Goal: Task Accomplishment & Management: Use online tool/utility

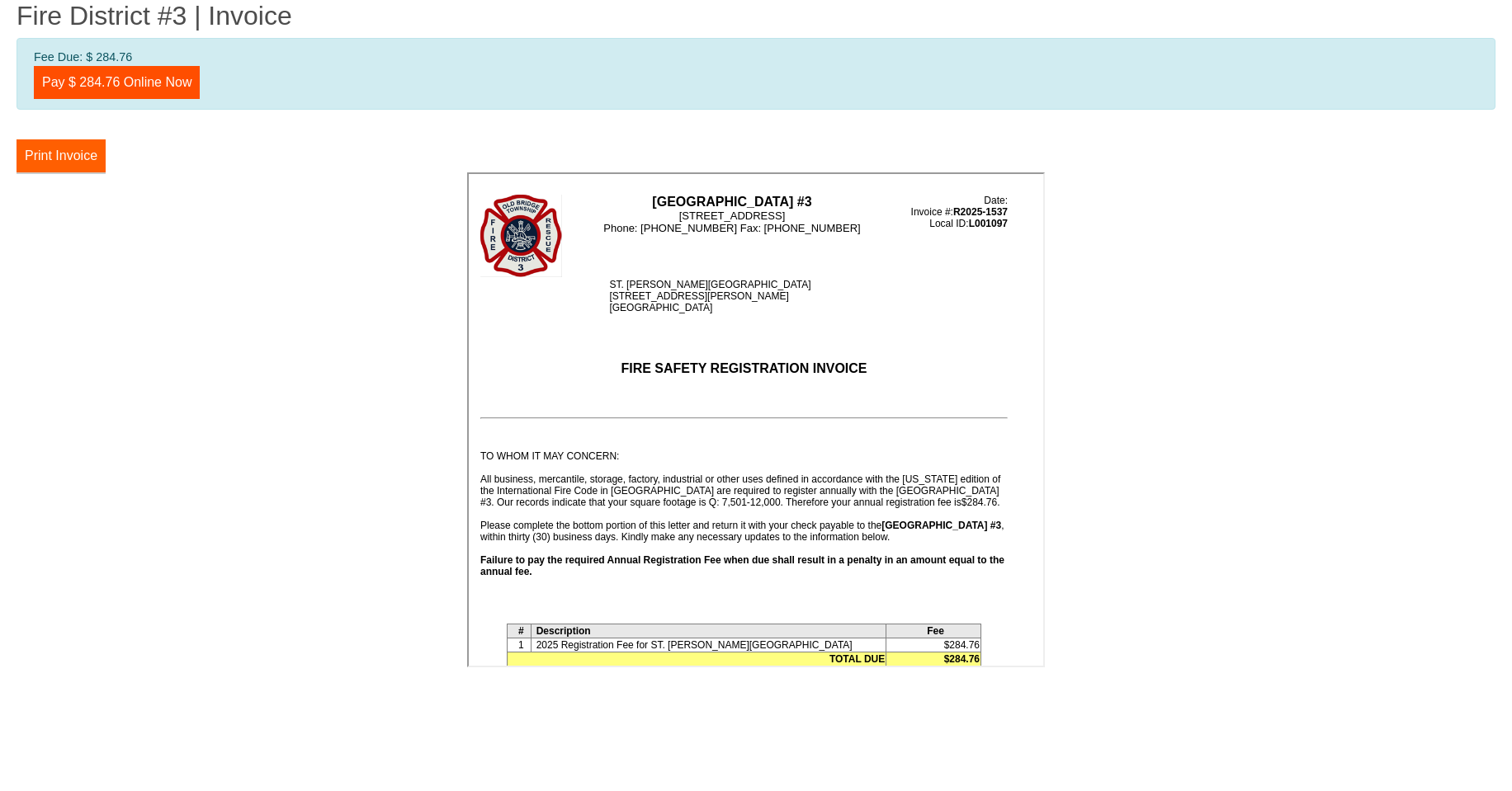
click at [67, 157] on button "Print Invoice" at bounding box center [61, 156] width 89 height 33
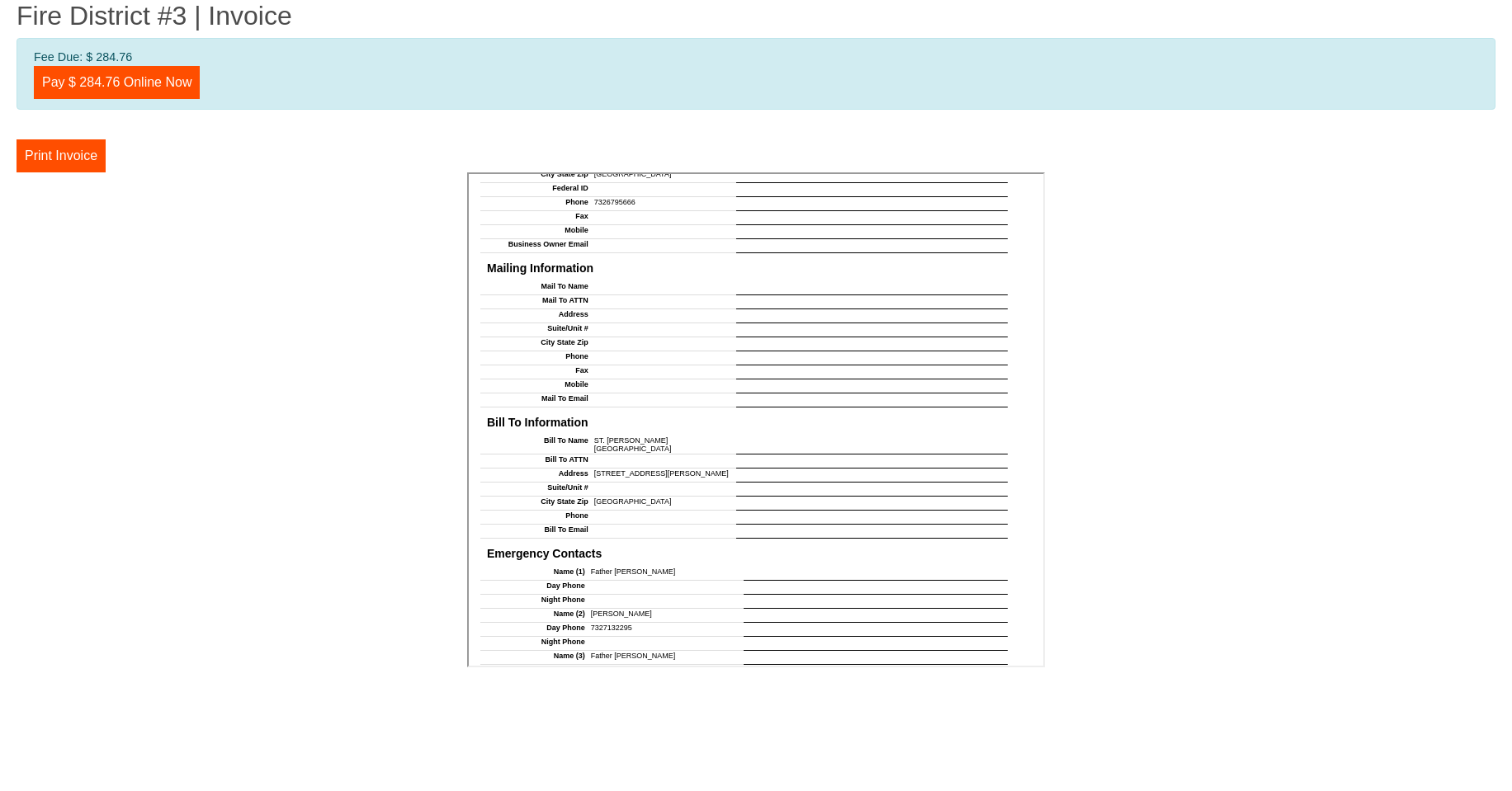
scroll to position [1207, 0]
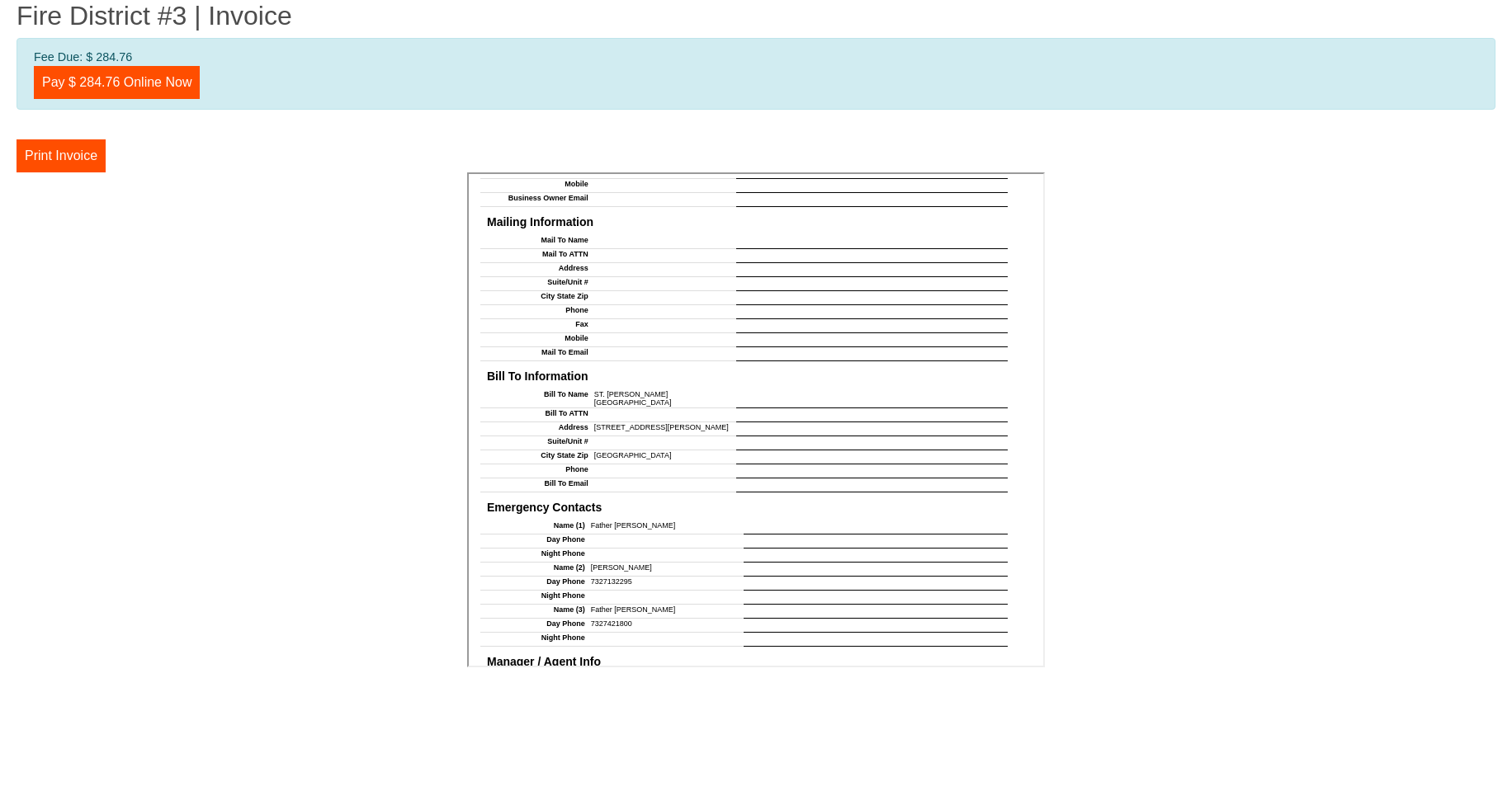
drag, startPoint x: 621, startPoint y: 543, endPoint x: 606, endPoint y: 543, distance: 15.0
click at [606, 561] on td "[PERSON_NAME]" at bounding box center [664, 567] width 159 height 14
click at [635, 561] on td "[PERSON_NAME]" at bounding box center [664, 567] width 159 height 14
click at [636, 561] on td "[PERSON_NAME]" at bounding box center [664, 567] width 159 height 14
drag, startPoint x: 628, startPoint y: 544, endPoint x: 618, endPoint y: 542, distance: 10.2
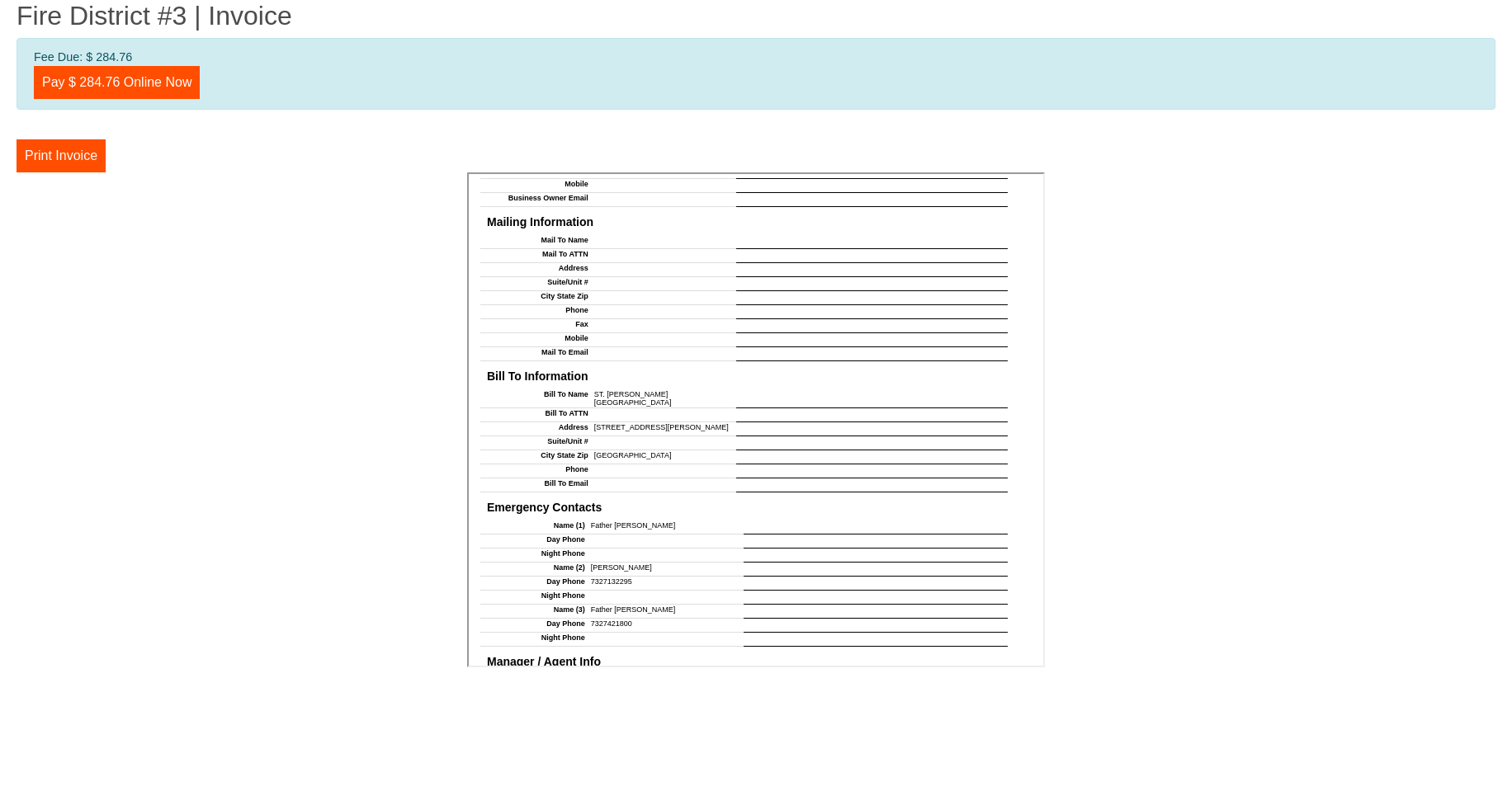
click at [618, 561] on td "[PERSON_NAME]" at bounding box center [664, 567] width 159 height 14
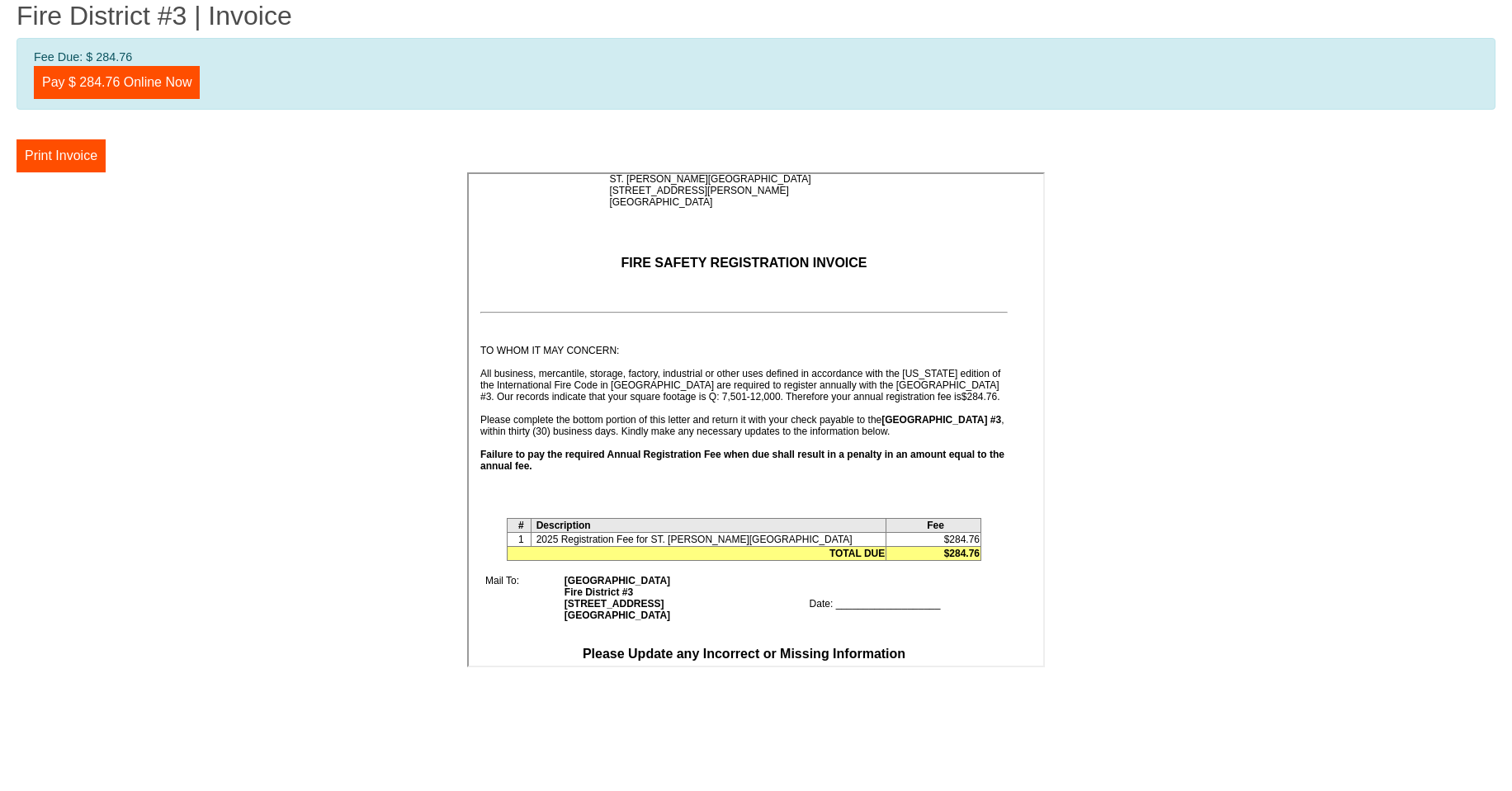
scroll to position [0, 0]
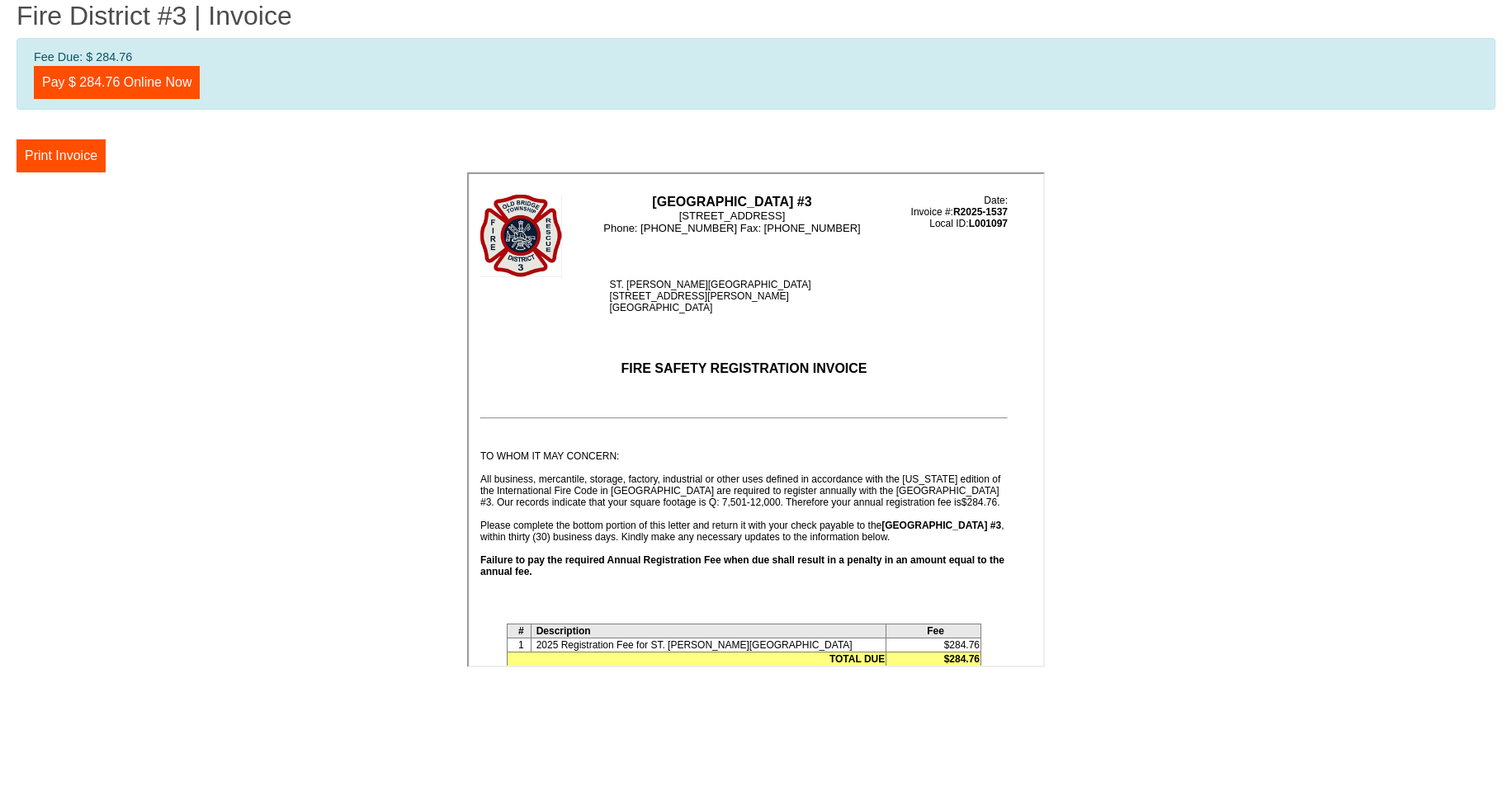
drag, startPoint x: 1032, startPoint y: 451, endPoint x: 1541, endPoint y: 420, distance: 509.9
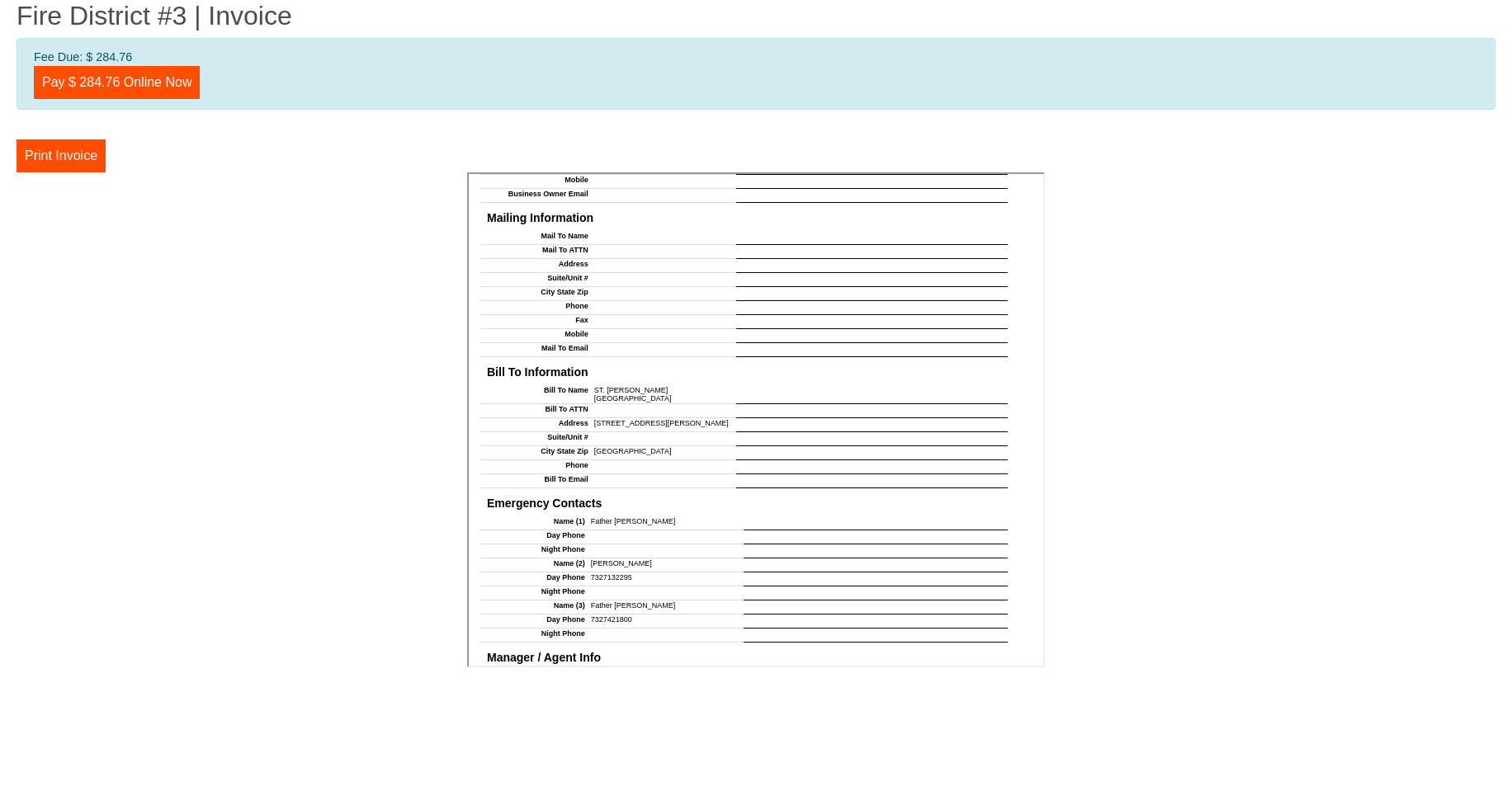
scroll to position [1226, 0]
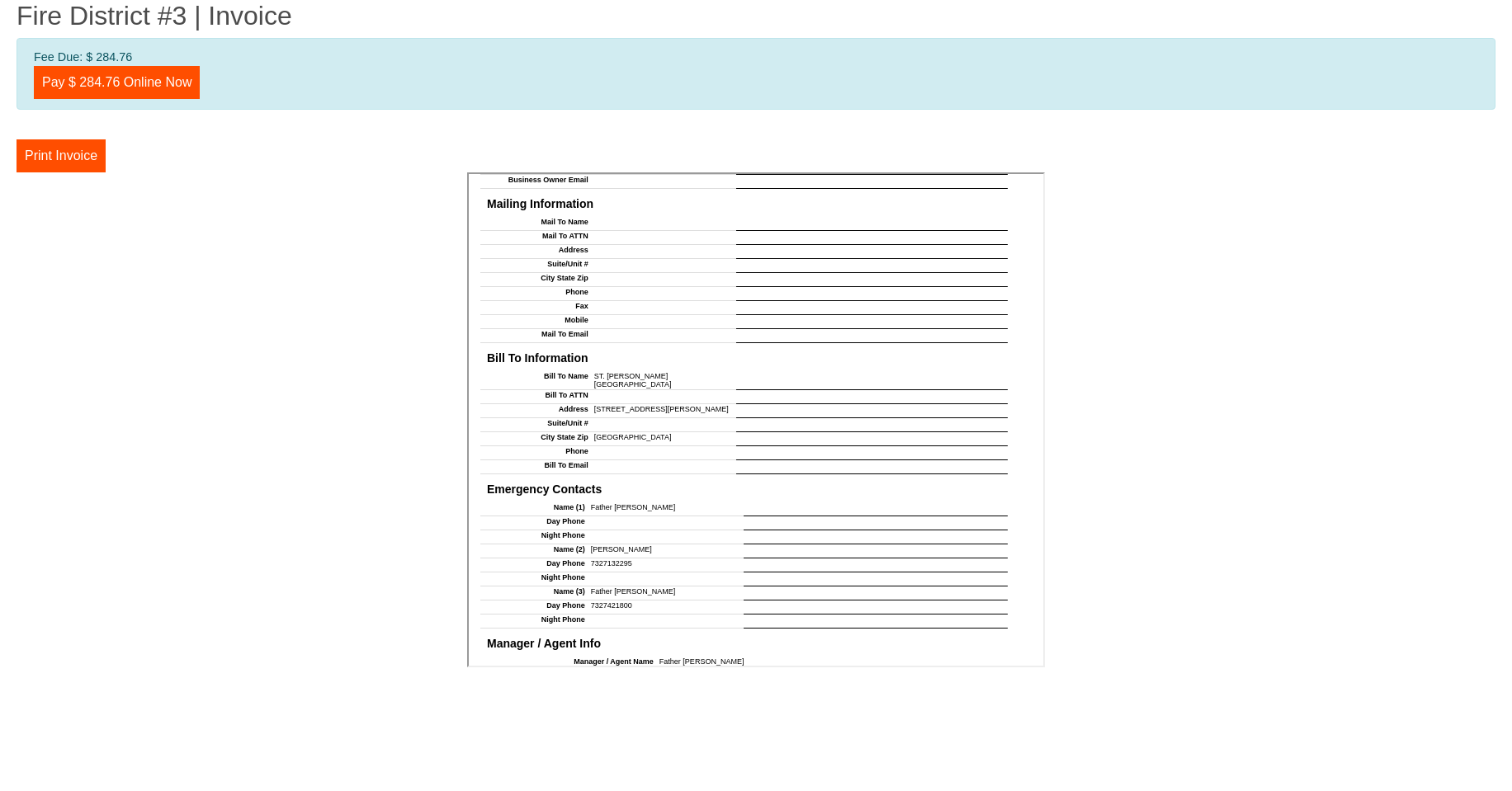
click at [608, 515] on td at bounding box center [664, 521] width 159 height 14
click at [746, 501] on td at bounding box center [874, 507] width 264 height 14
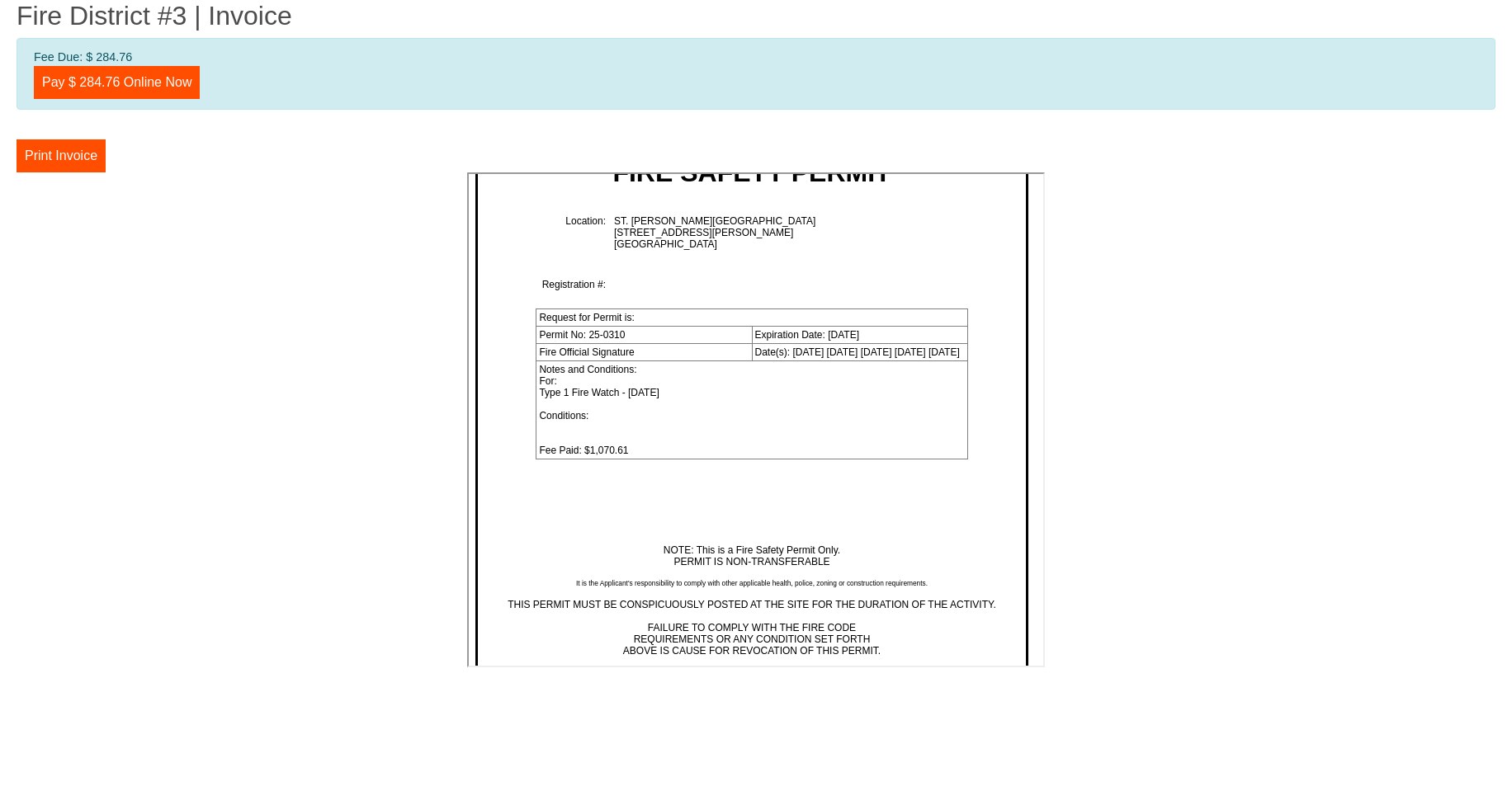
scroll to position [2072, 0]
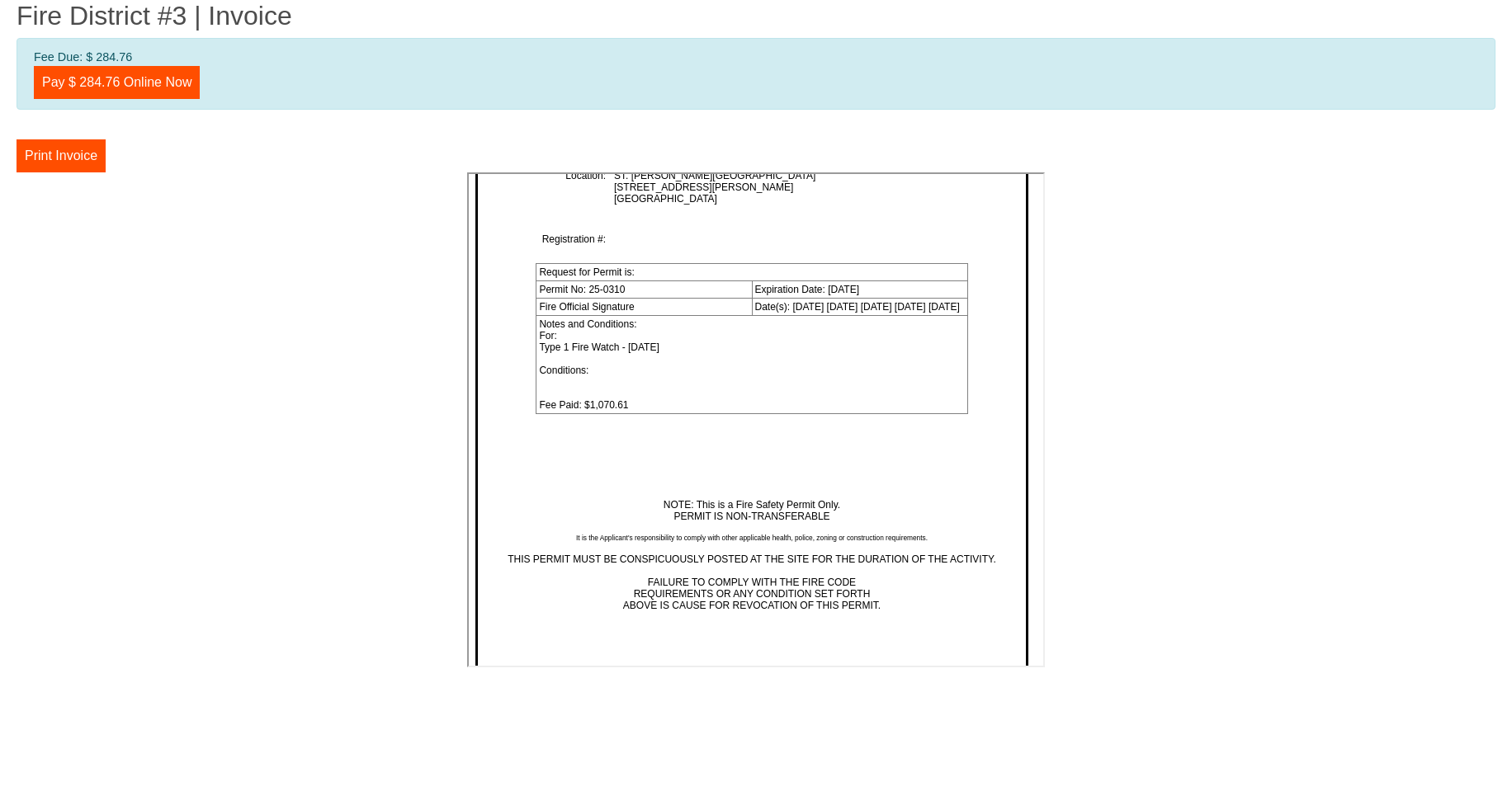
drag, startPoint x: 1034, startPoint y: 471, endPoint x: 1484, endPoint y: 839, distance: 581.3
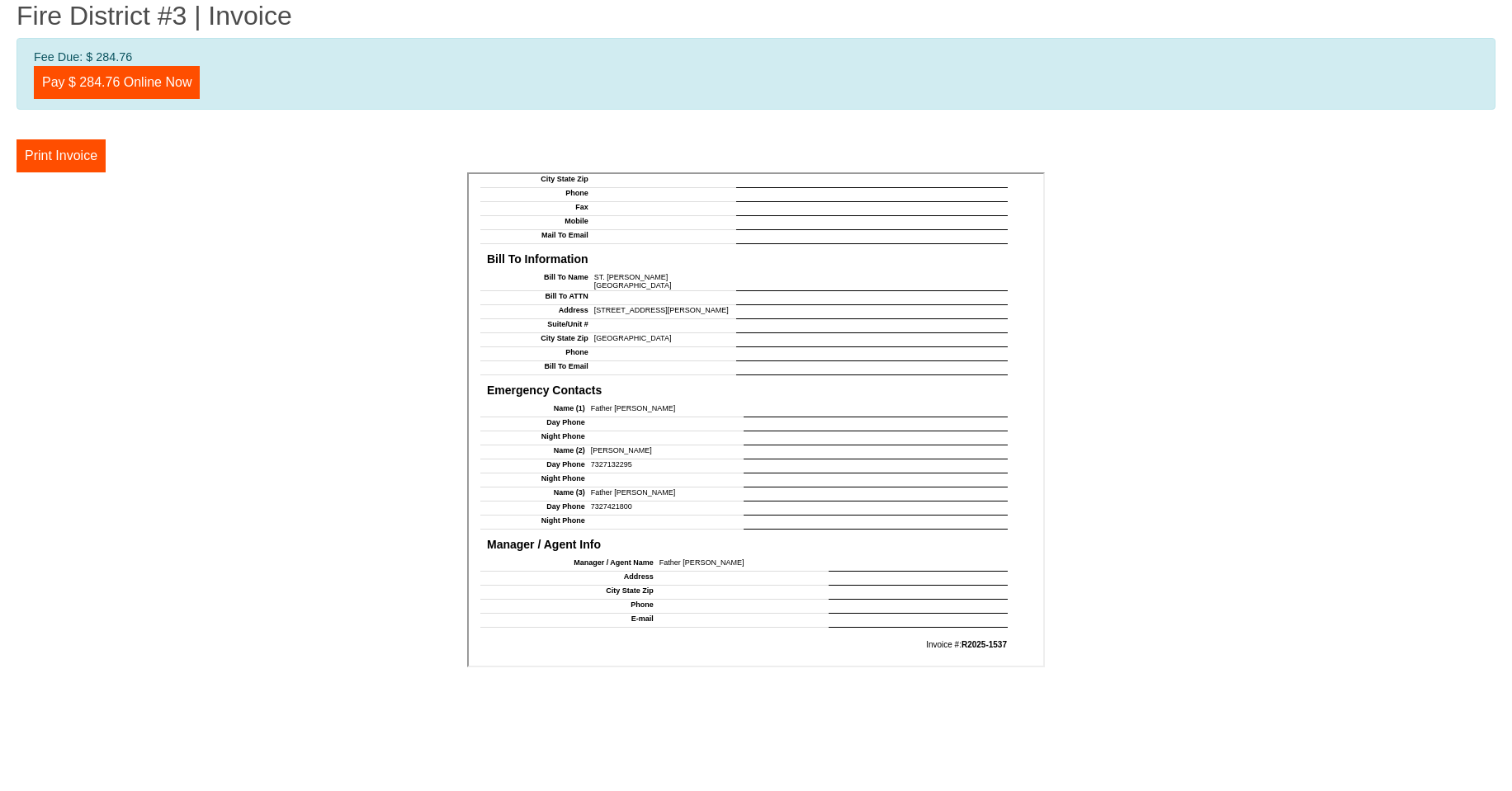
scroll to position [1302, 0]
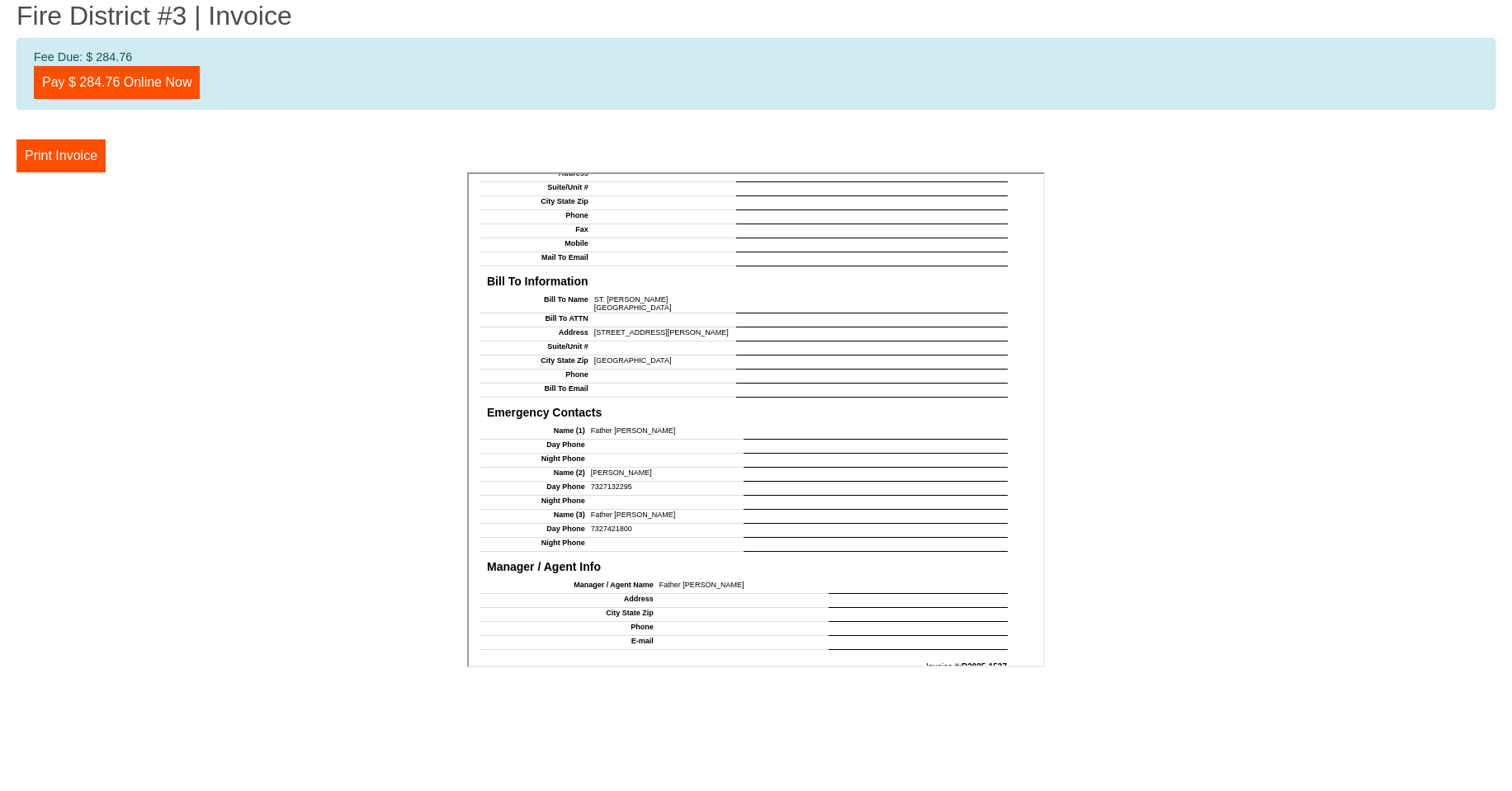
drag, startPoint x: 616, startPoint y: 450, endPoint x: 585, endPoint y: 451, distance: 31.0
click at [585, 466] on td "[PERSON_NAME]" at bounding box center [664, 473] width 159 height 14
drag, startPoint x: 227, startPoint y: 275, endPoint x: 255, endPoint y: 266, distance: 29.4
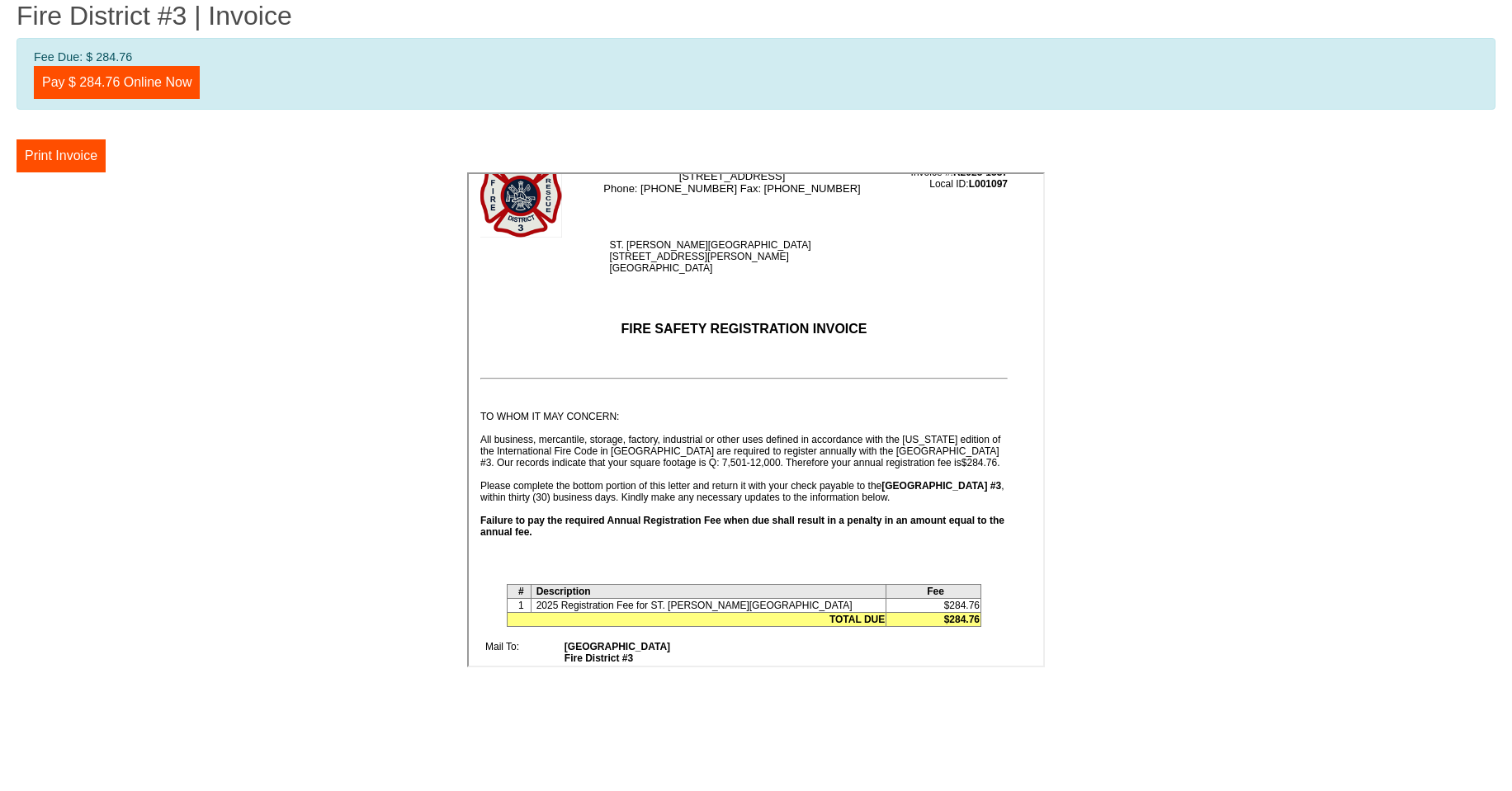
scroll to position [0, 0]
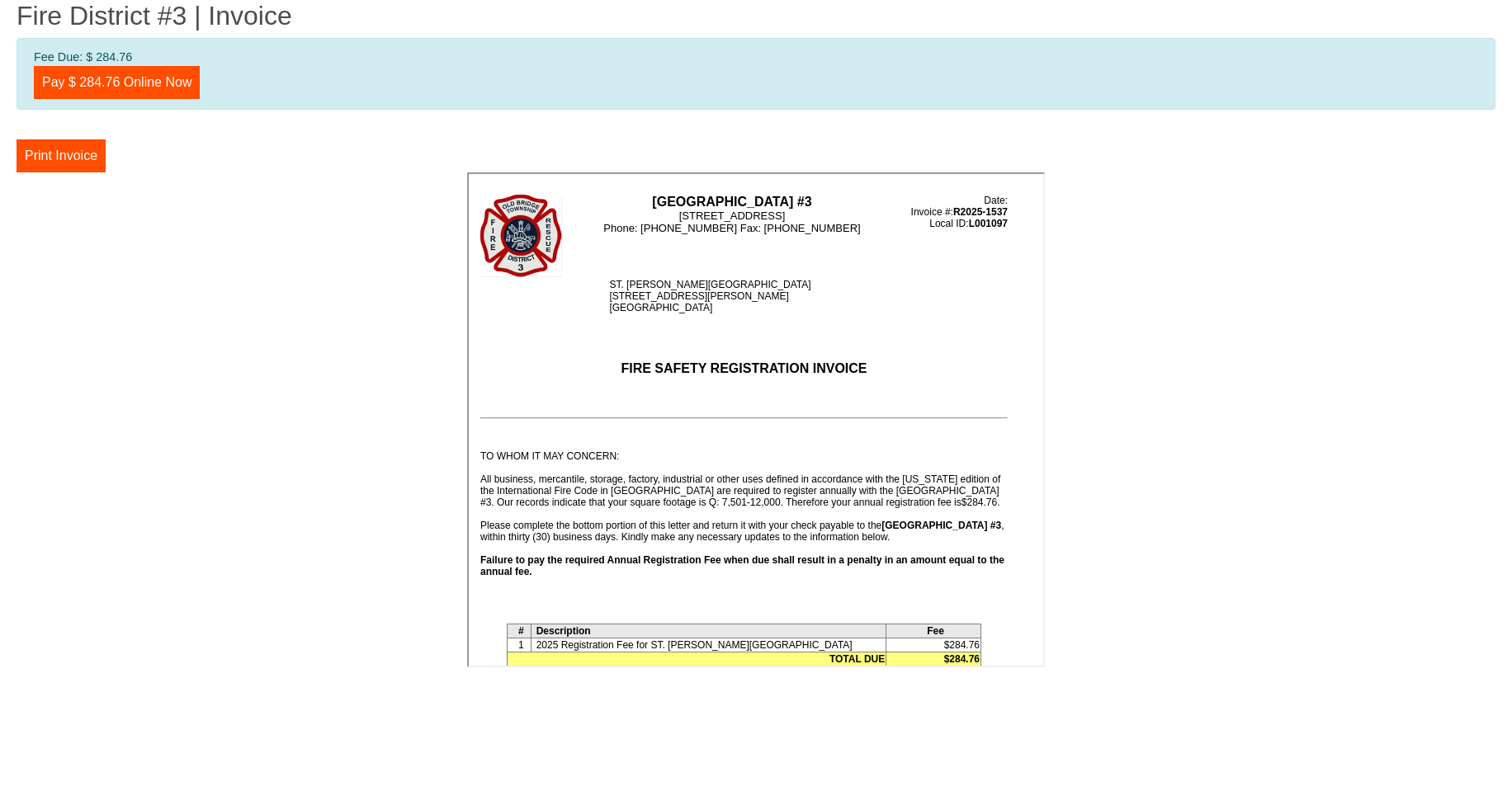
drag, startPoint x: 723, startPoint y: 439, endPoint x: 1531, endPoint y: 396, distance: 809.1
click at [46, 154] on button "Print Invoice" at bounding box center [61, 156] width 89 height 33
